Goal: Task Accomplishment & Management: Manage account settings

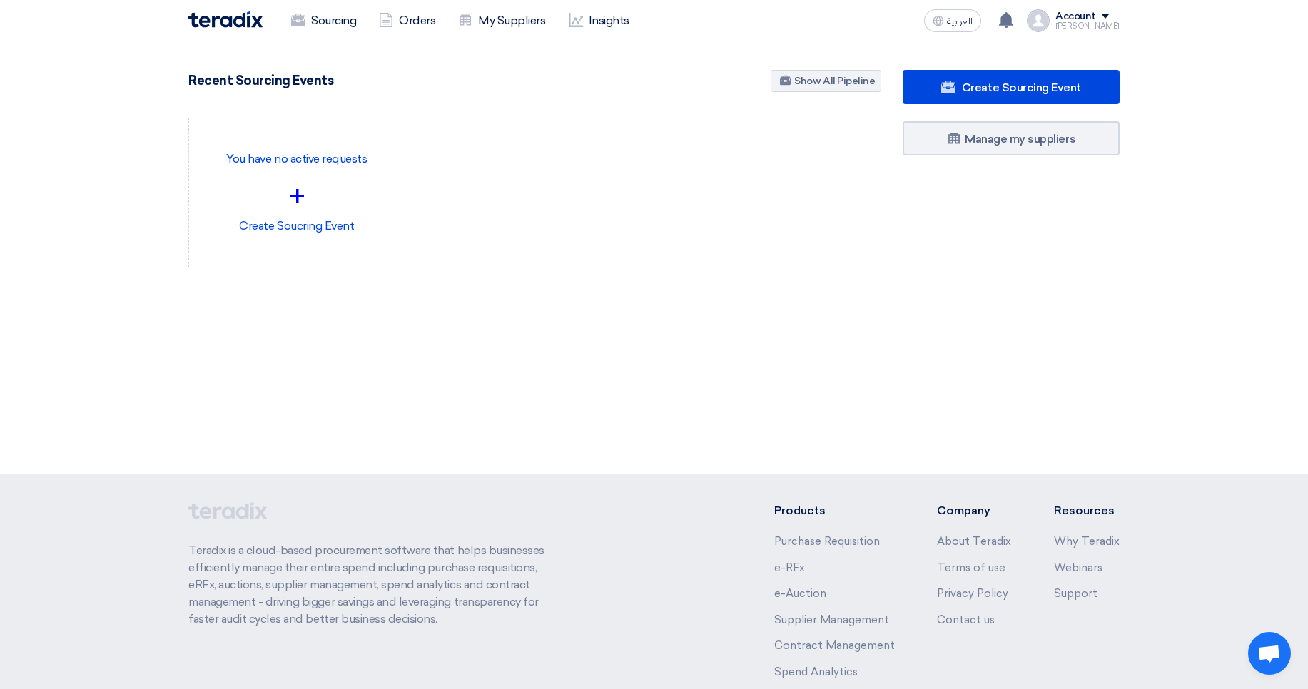
click at [1084, 27] on div "Mohamed" at bounding box center [1087, 26] width 64 height 8
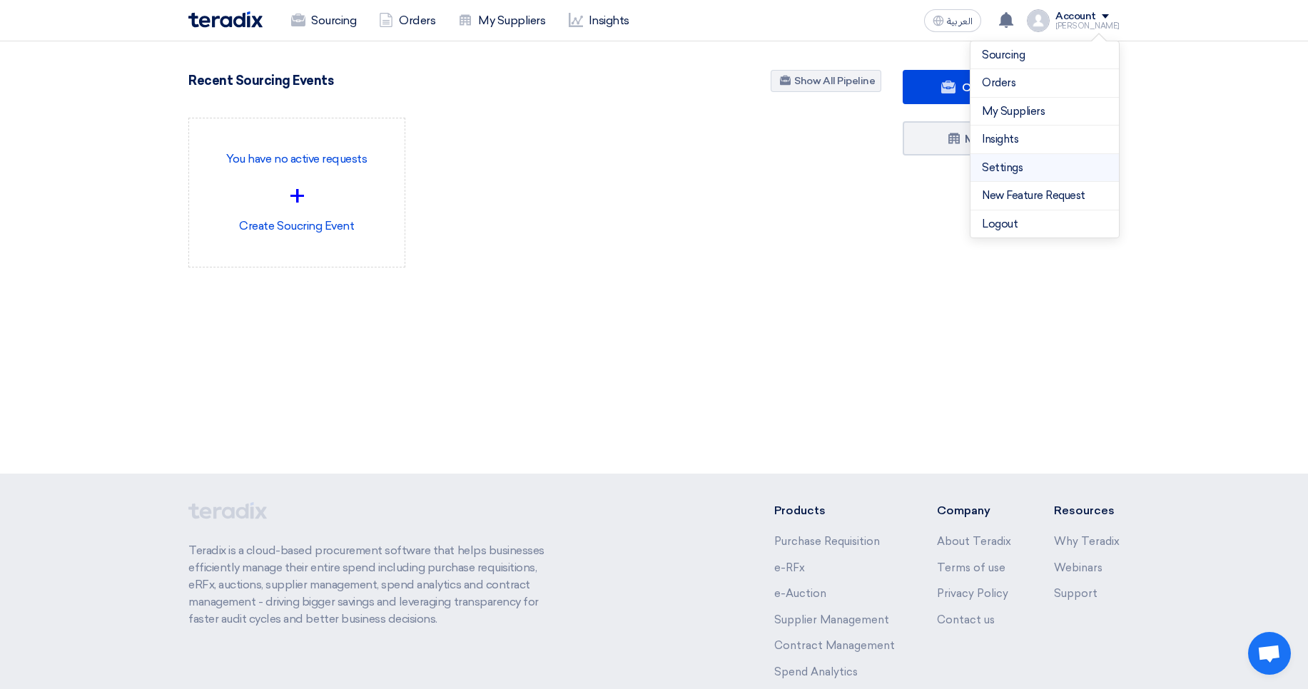
click at [999, 163] on link "Settings" at bounding box center [1045, 168] width 126 height 16
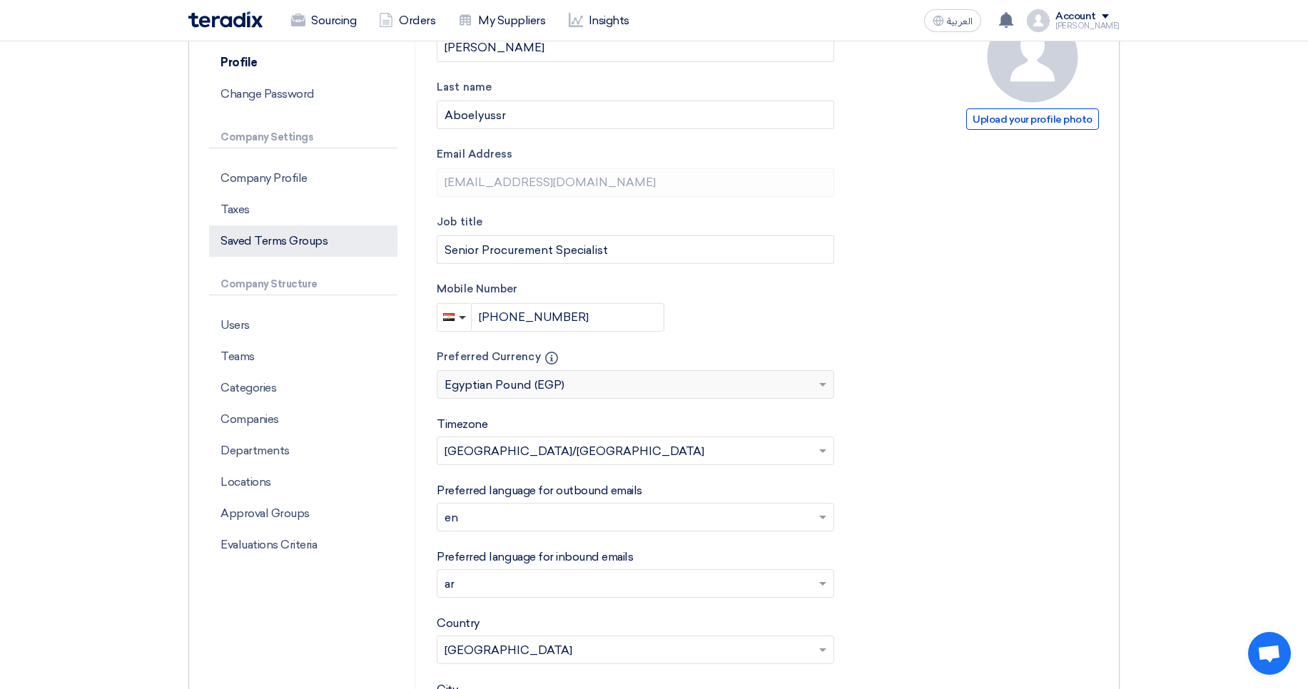
scroll to position [161, 0]
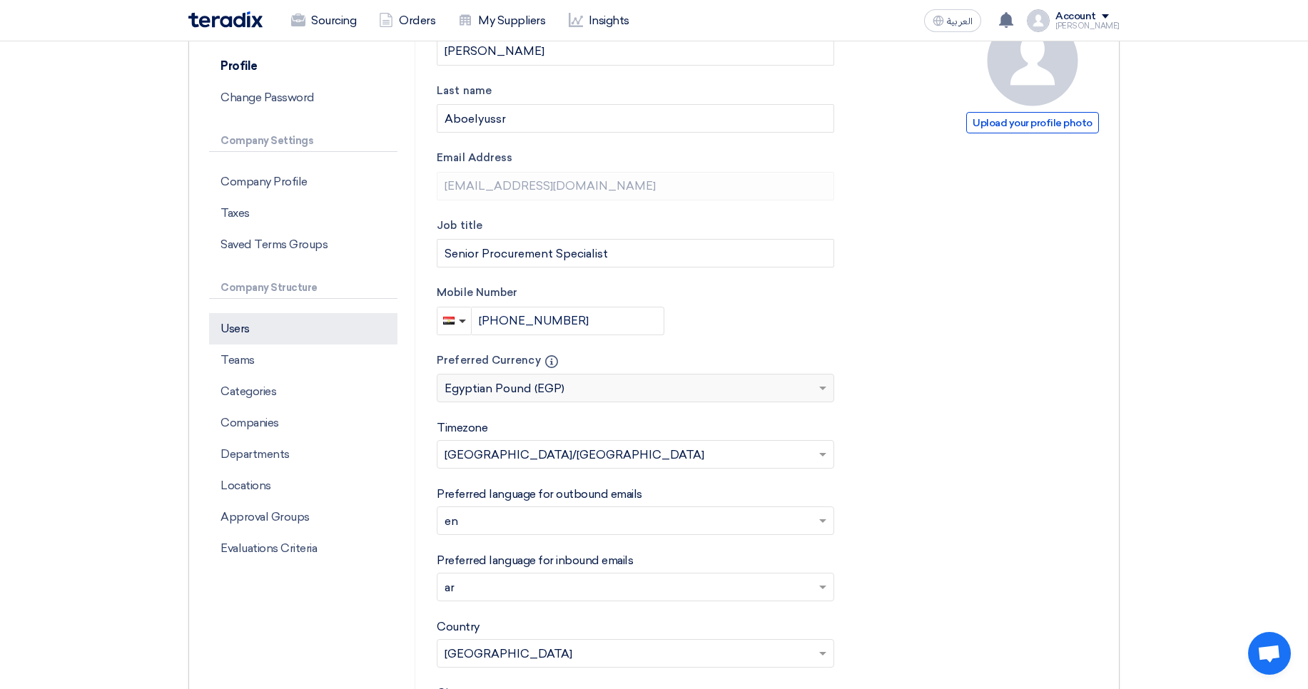
click at [289, 333] on p "Users" at bounding box center [303, 328] width 188 height 31
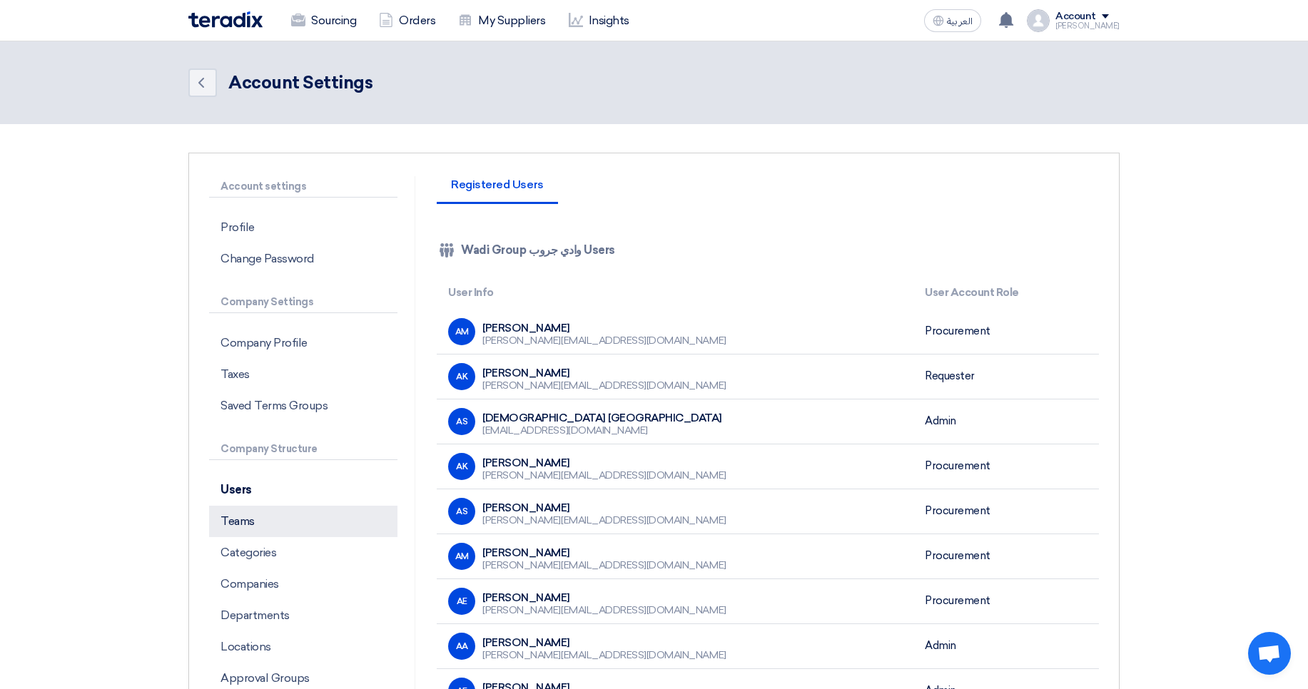
click at [312, 532] on p "Teams" at bounding box center [303, 521] width 188 height 31
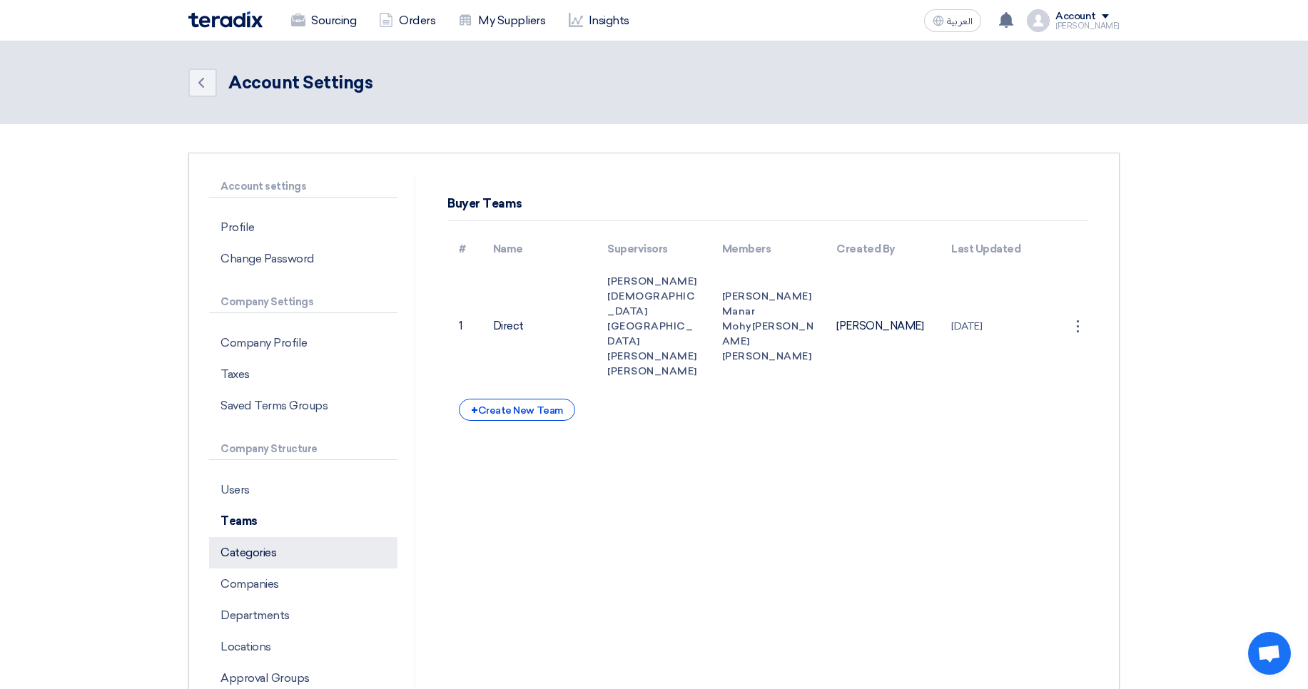
click at [295, 559] on p "Categories" at bounding box center [303, 552] width 188 height 31
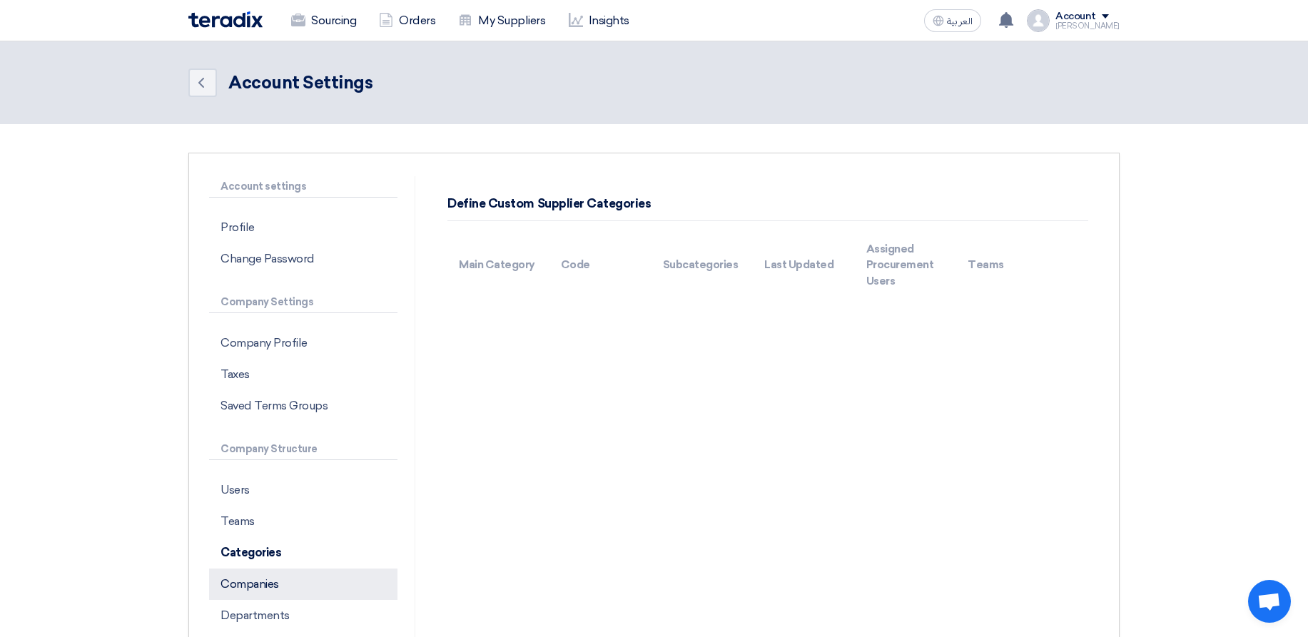
click at [292, 591] on p "Companies" at bounding box center [303, 584] width 188 height 31
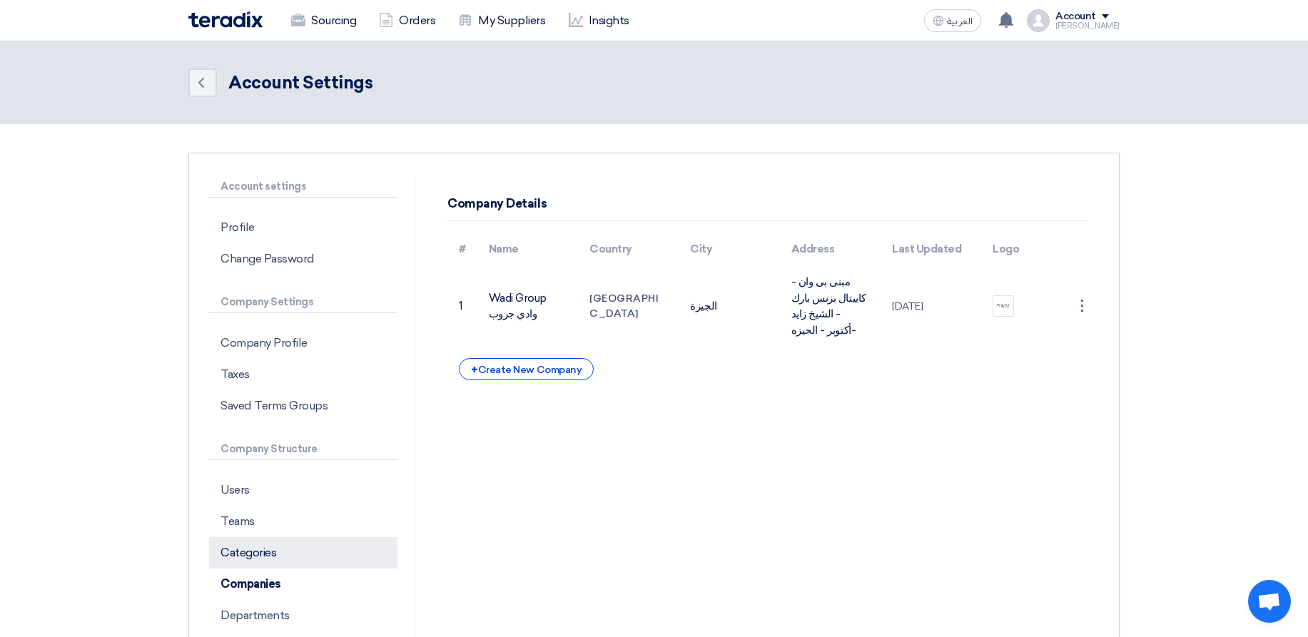
click at [314, 556] on p "Categories" at bounding box center [303, 552] width 188 height 31
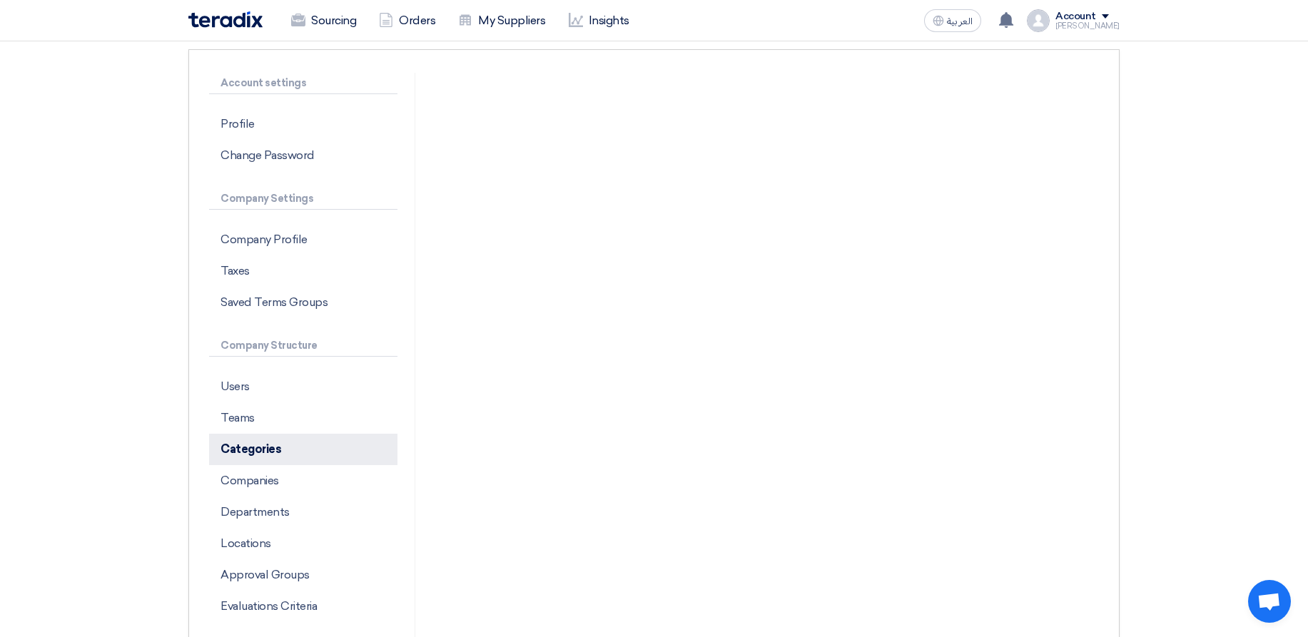
scroll to position [155, 0]
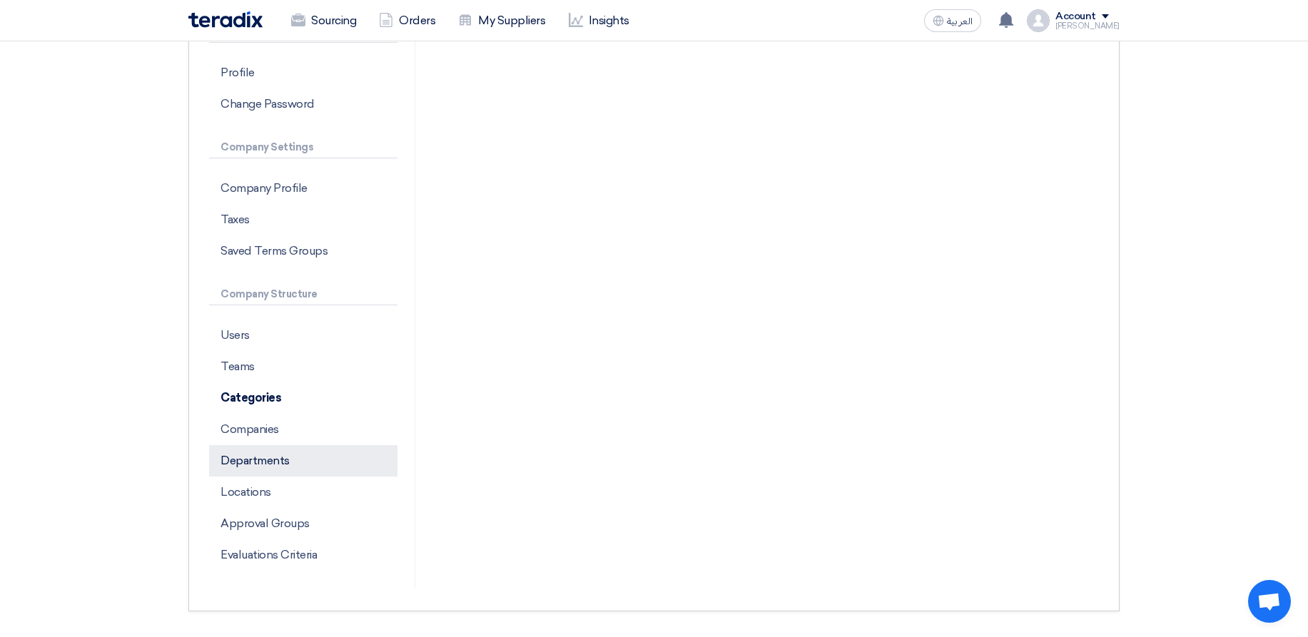
click at [319, 469] on p "Departments" at bounding box center [303, 460] width 188 height 31
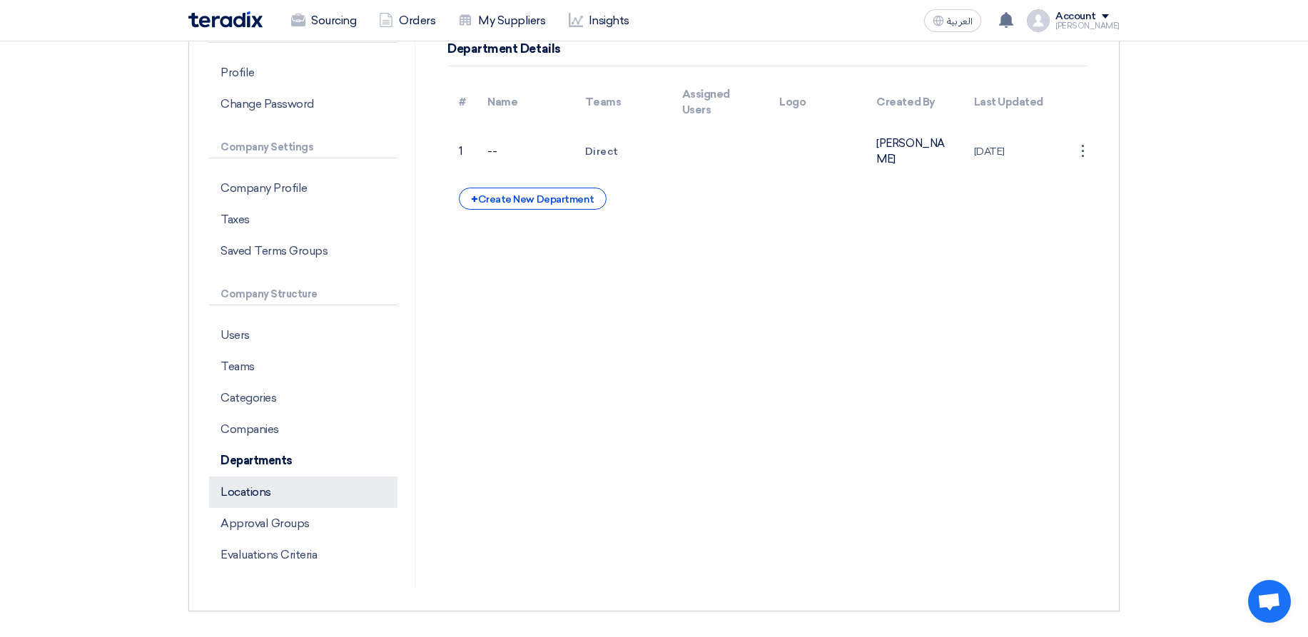
click at [310, 501] on p "Locations" at bounding box center [303, 492] width 188 height 31
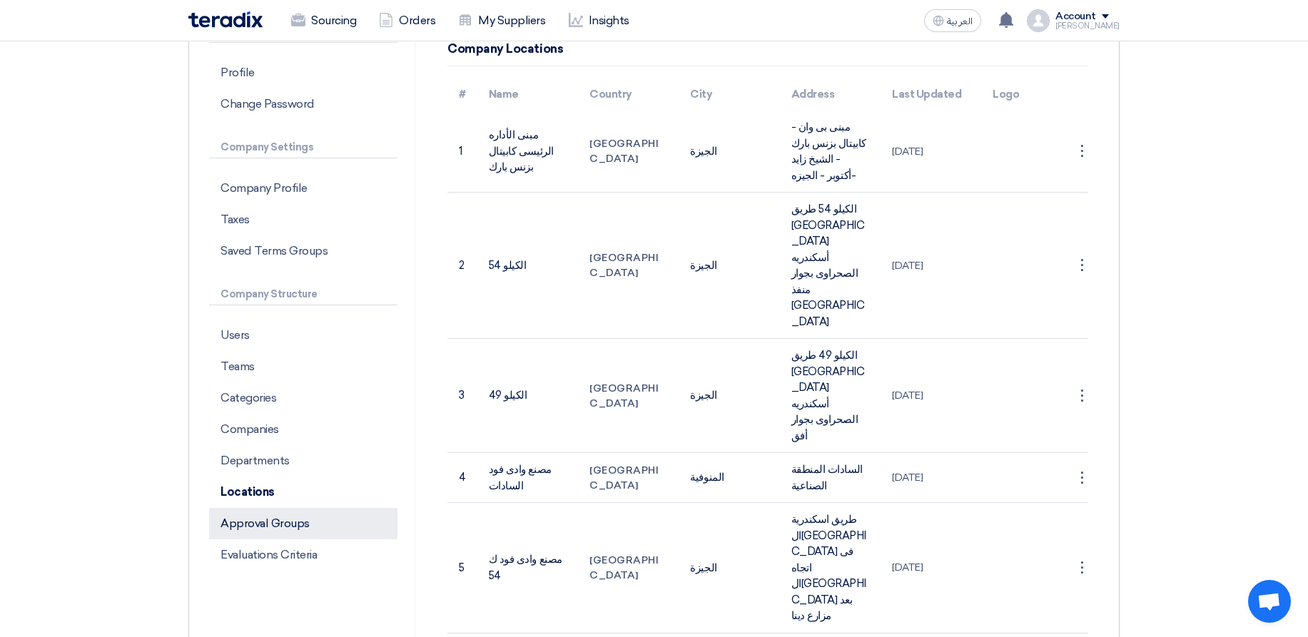
click at [312, 527] on p "Approval Groups" at bounding box center [303, 523] width 188 height 31
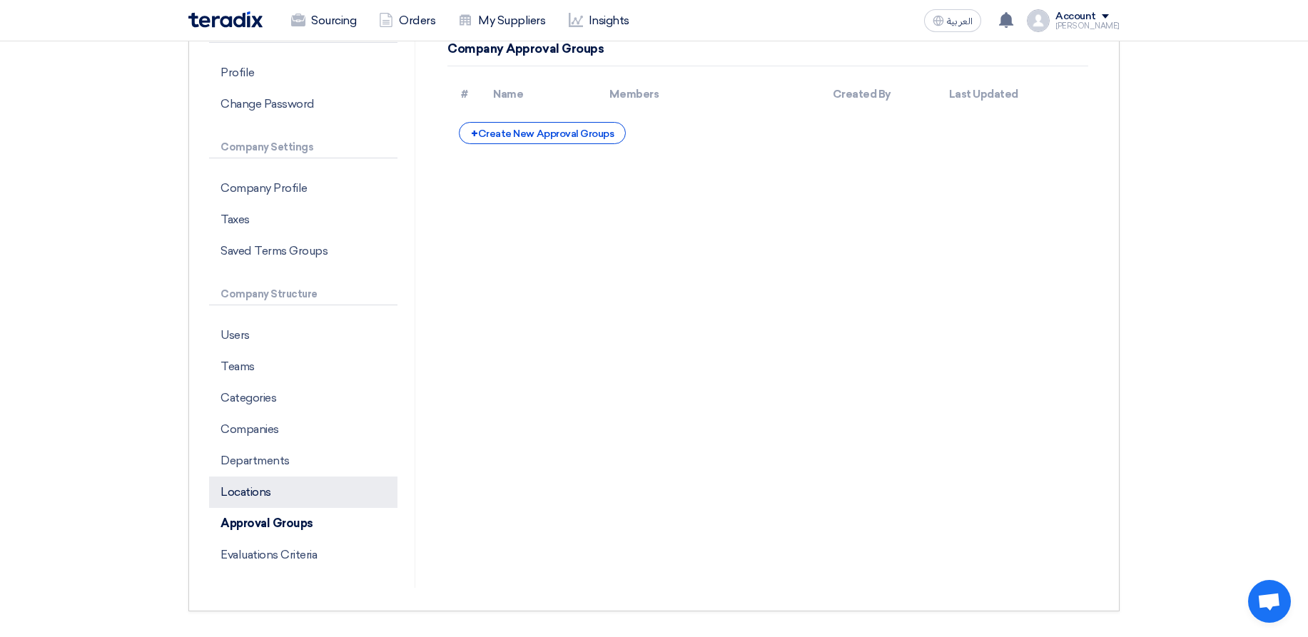
click at [324, 487] on p "Locations" at bounding box center [303, 492] width 188 height 31
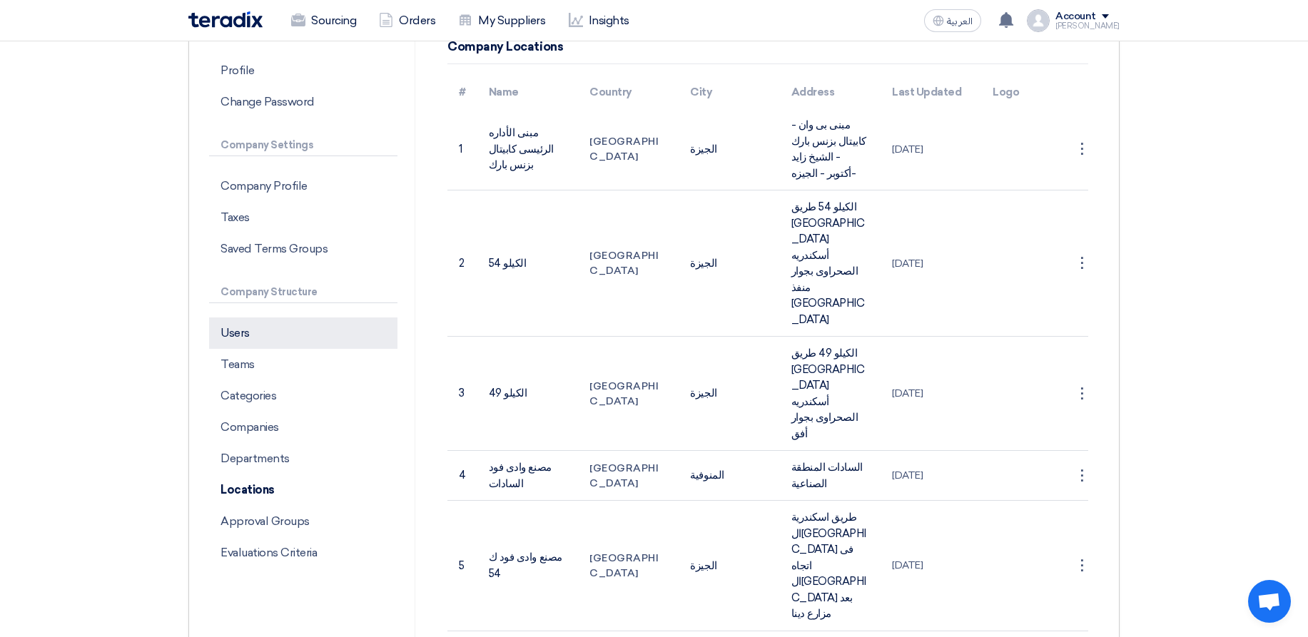
scroll to position [183, 0]
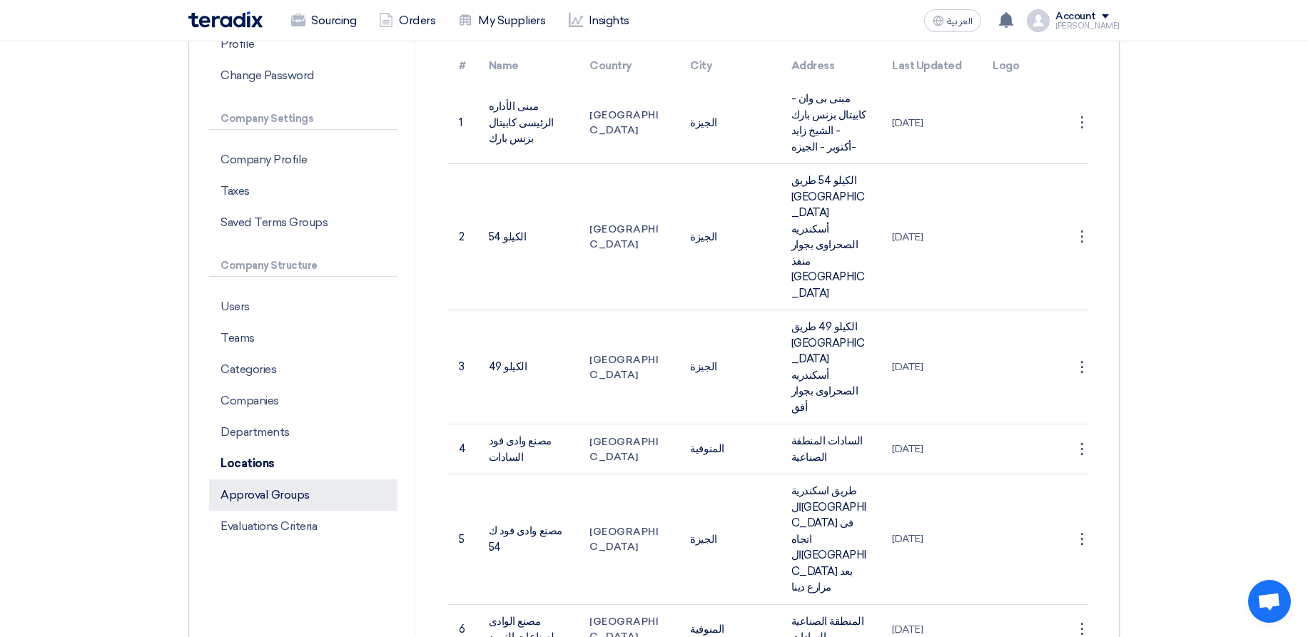
click at [317, 508] on p "Approval Groups" at bounding box center [303, 494] width 188 height 31
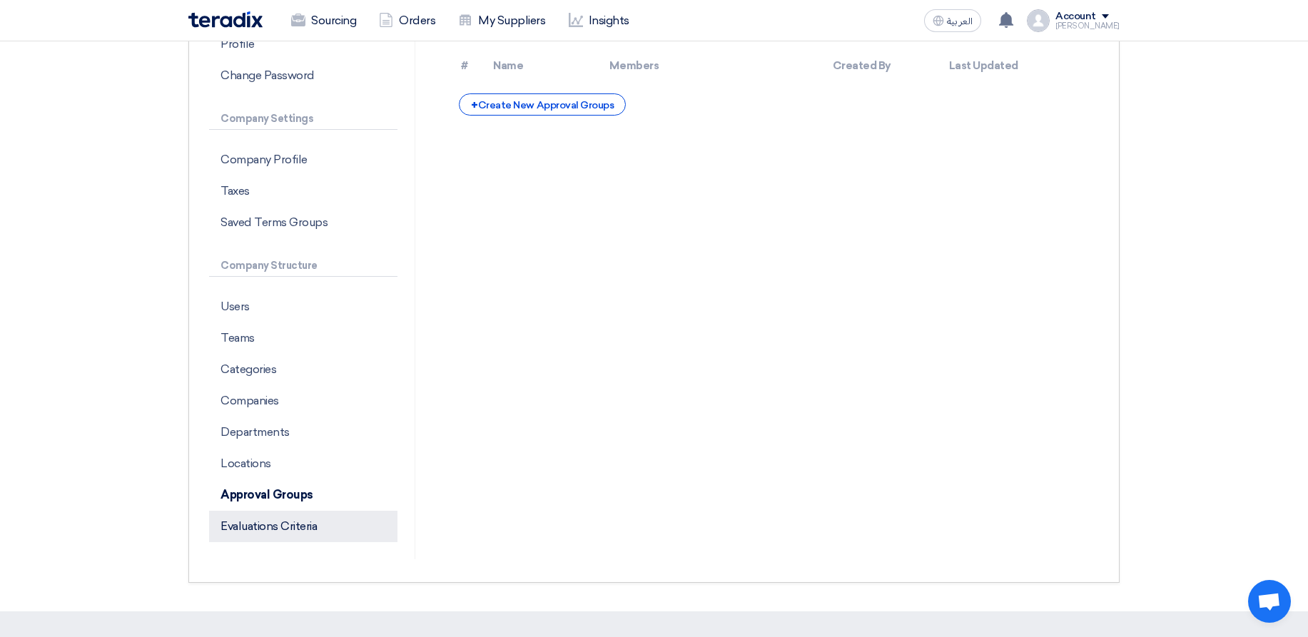
click at [318, 524] on p "Evaluations Criteria" at bounding box center [303, 526] width 188 height 31
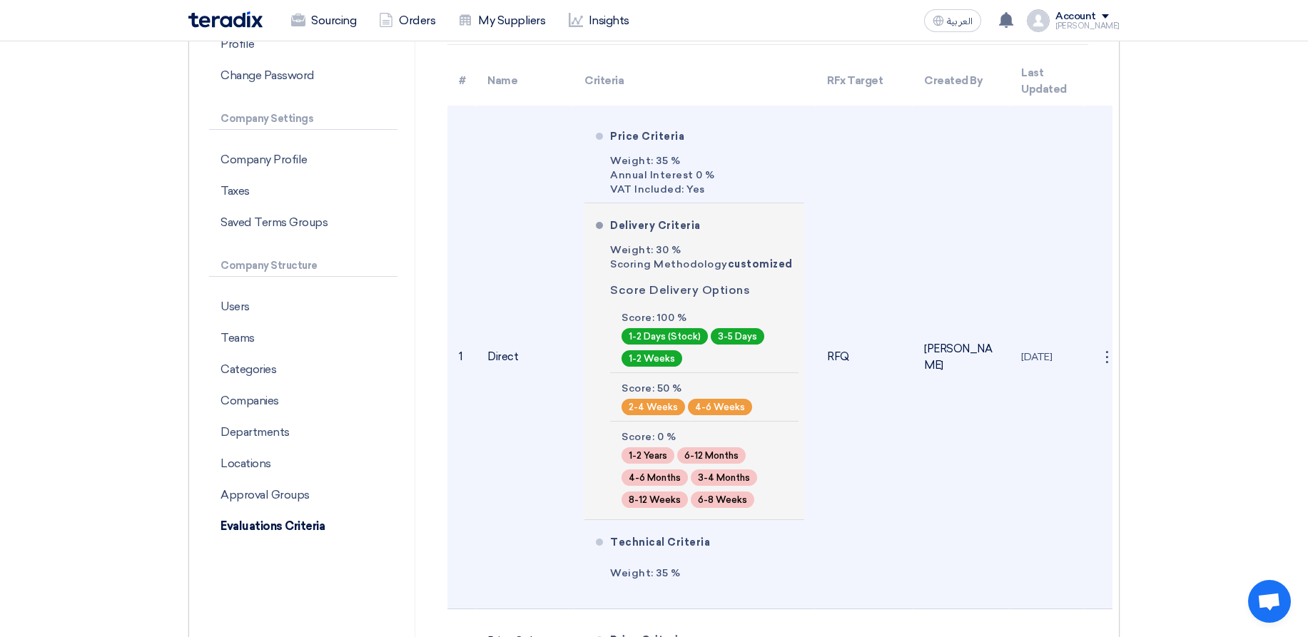
click at [639, 386] on div "Score: 50 %" at bounding box center [686, 389] width 131 height 14
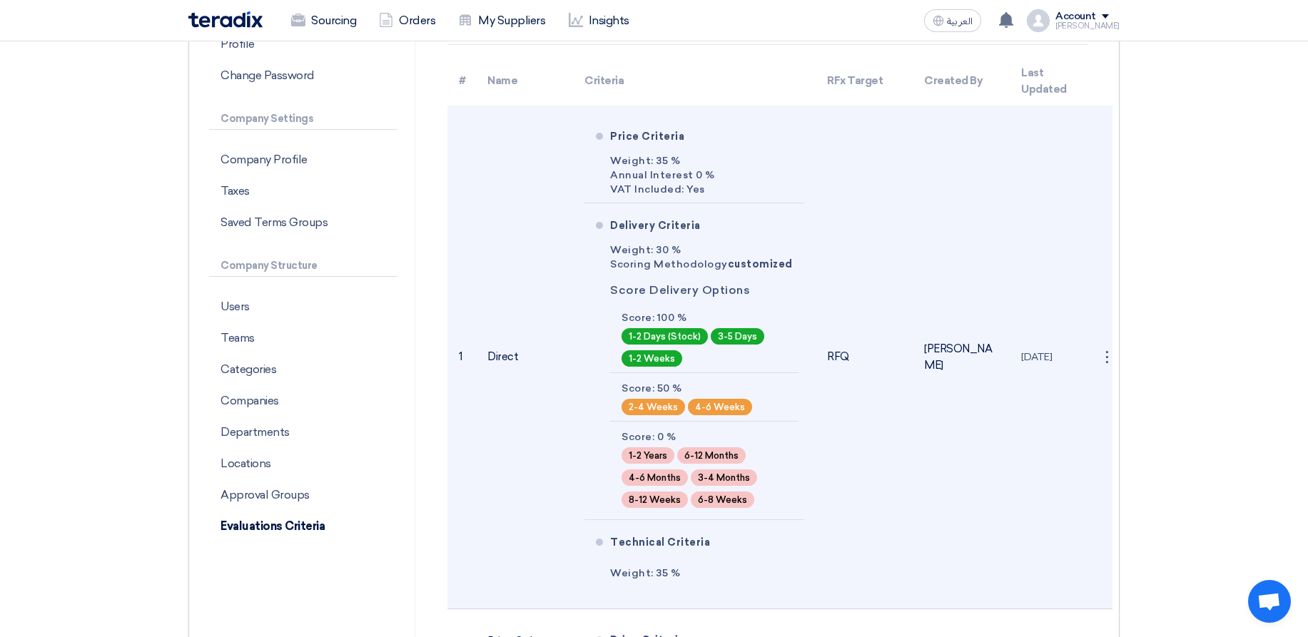
click at [995, 508] on td "Waheed Fareed" at bounding box center [960, 358] width 97 height 504
